Goal: Navigation & Orientation: Find specific page/section

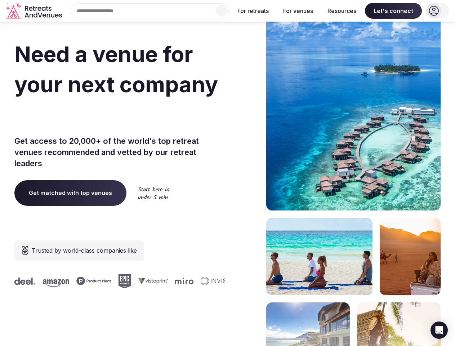
click at [227, 173] on div "Need a venue for your next company retreat? Get access to 20,000+ of the world'…" at bounding box center [227, 216] width 426 height 434
click at [150, 11] on div "Search Popular Destinations [GEOGRAPHIC_DATA], [GEOGRAPHIC_DATA] [GEOGRAPHIC_DA…" at bounding box center [147, 10] width 164 height 15
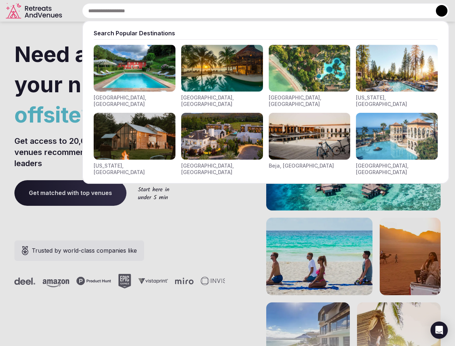
click at [221, 11] on input "text" at bounding box center [265, 10] width 367 height 15
click at [253, 11] on input "text" at bounding box center [265, 10] width 367 height 15
click at [298, 11] on input "text" at bounding box center [265, 10] width 367 height 15
click at [342, 11] on input "text" at bounding box center [265, 10] width 367 height 15
click at [394, 11] on input "text" at bounding box center [265, 10] width 367 height 15
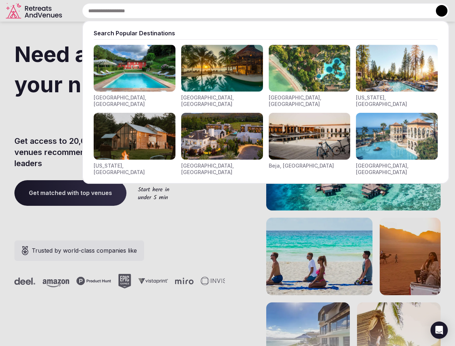
click at [438, 11] on button at bounding box center [442, 11] width 12 height 12
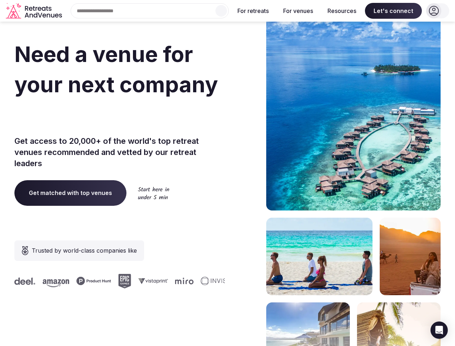
click at [439, 330] on icon "Open Intercom Messenger" at bounding box center [440, 330] width 8 height 9
